Goal: Transaction & Acquisition: Purchase product/service

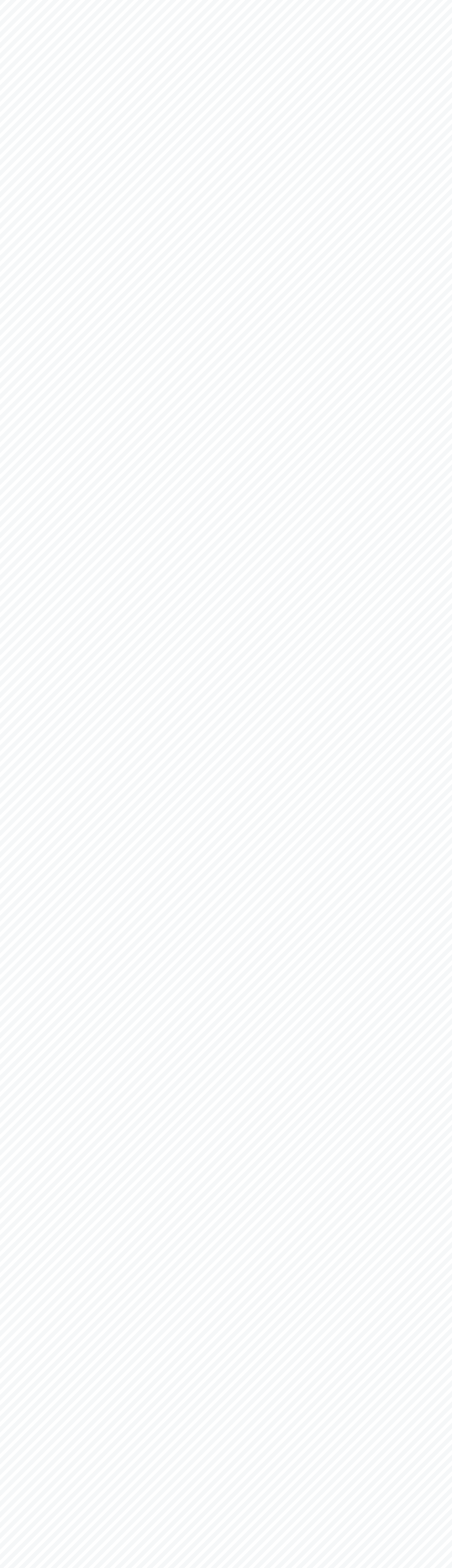
click at [307, 0] on html at bounding box center [226, 0] width 452 height 0
click at [434, 0] on html at bounding box center [226, 0] width 452 height 0
click at [9, 0] on html at bounding box center [226, 0] width 452 height 0
click at [29, 0] on html at bounding box center [226, 0] width 452 height 0
